Goal: Task Accomplishment & Management: Complete application form

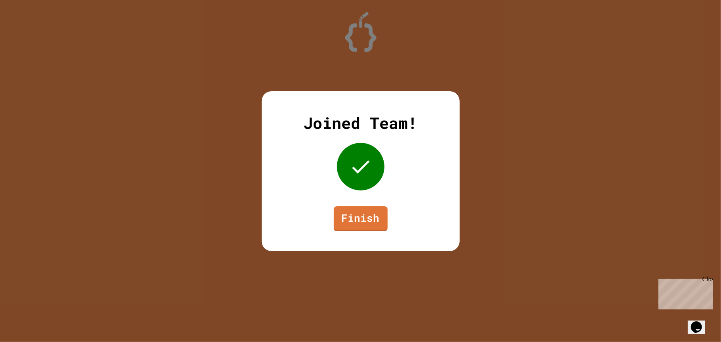
click at [369, 224] on link "Finish" at bounding box center [361, 218] width 54 height 25
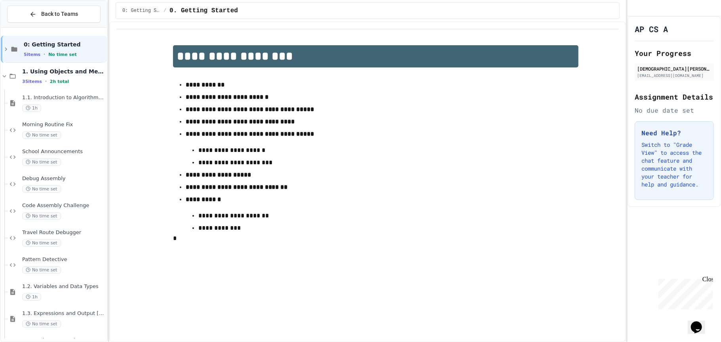
click at [302, 288] on div "**********" at bounding box center [367, 181] width 517 height 320
click at [273, 287] on div "**********" at bounding box center [367, 181] width 517 height 320
